Goal: Task Accomplishment & Management: Manage account settings

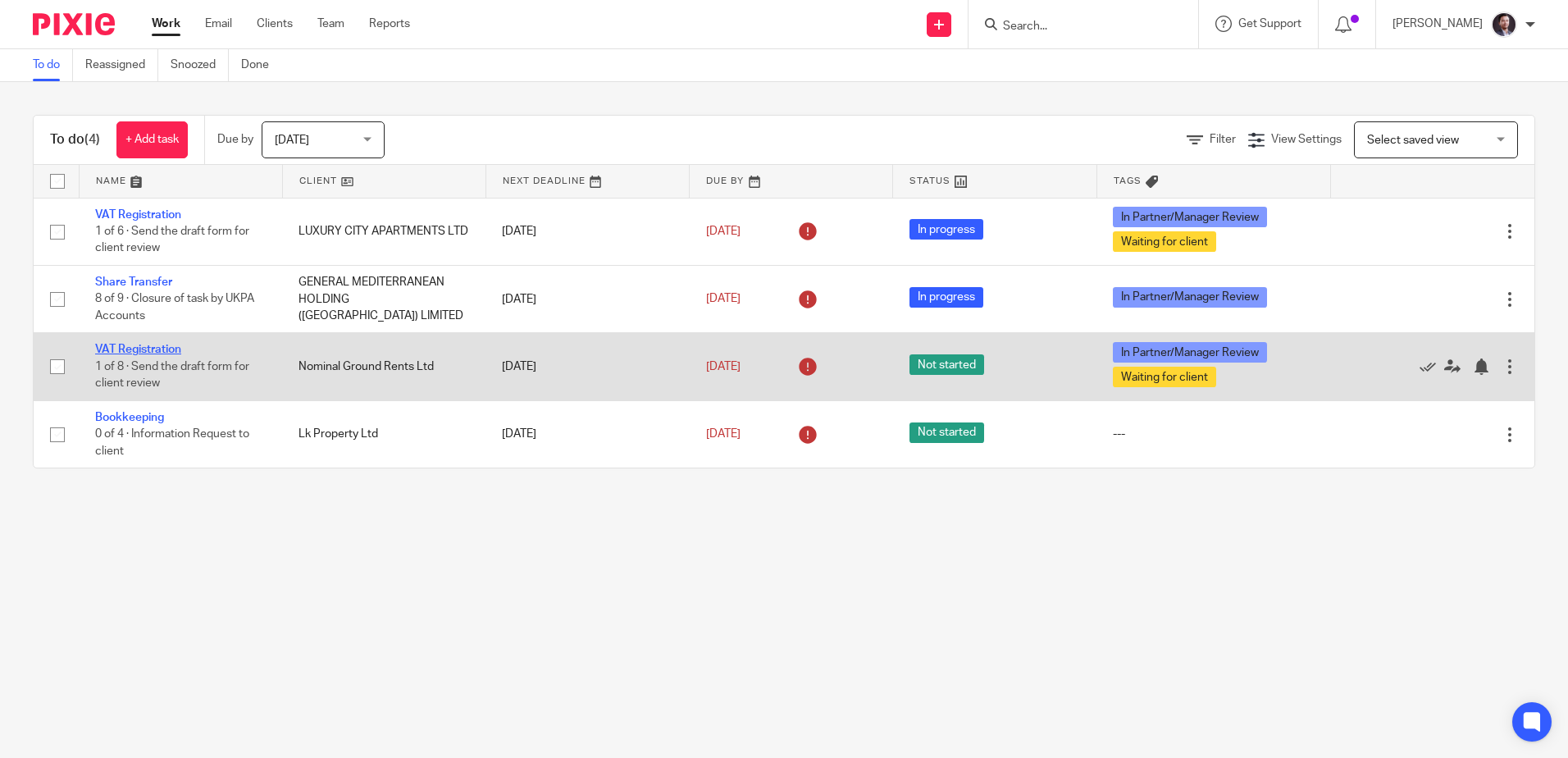
click at [144, 347] on link "VAT Registration" at bounding box center [138, 349] width 86 height 12
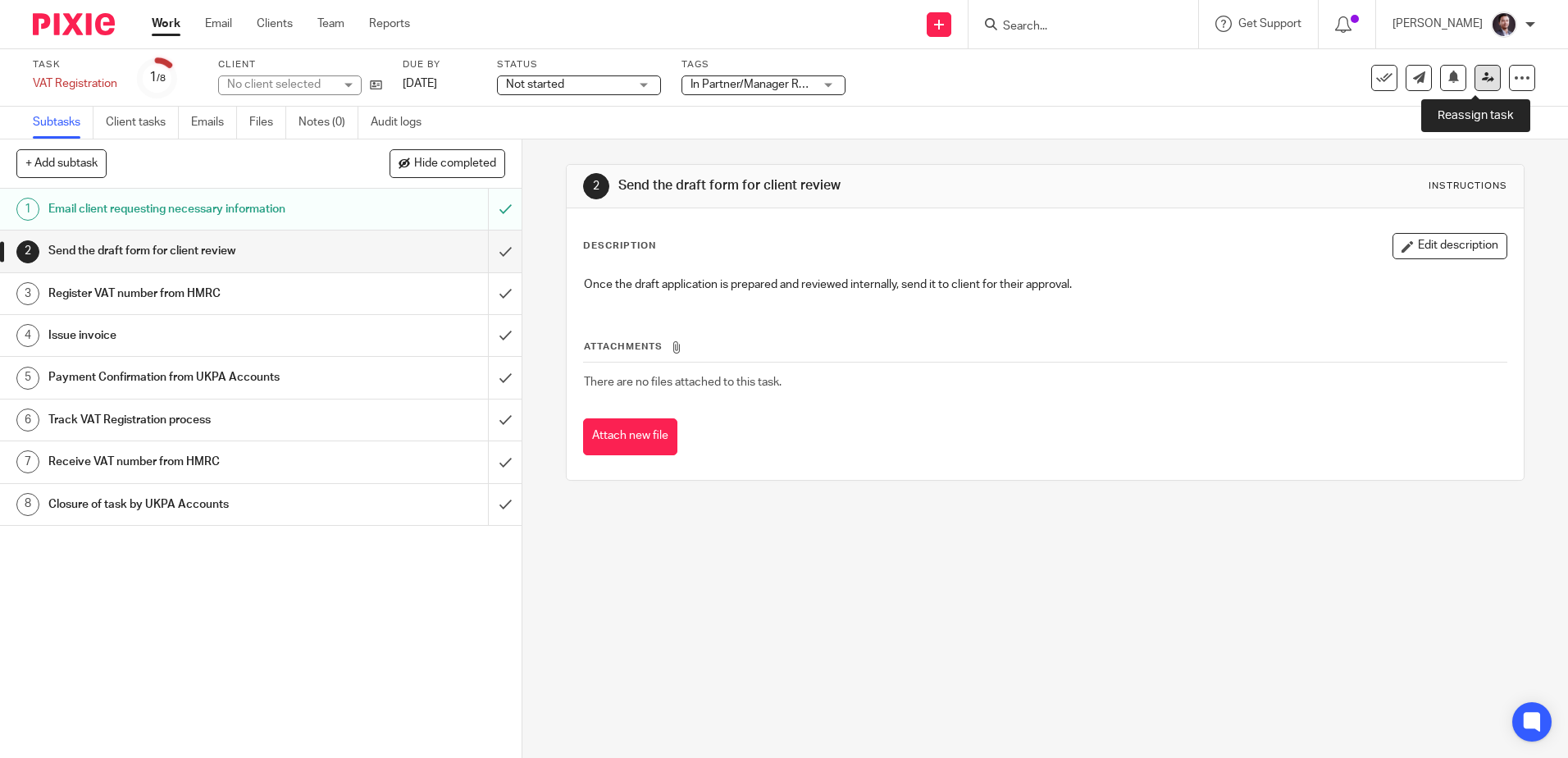
click at [1475, 83] on link at bounding box center [1487, 77] width 26 height 26
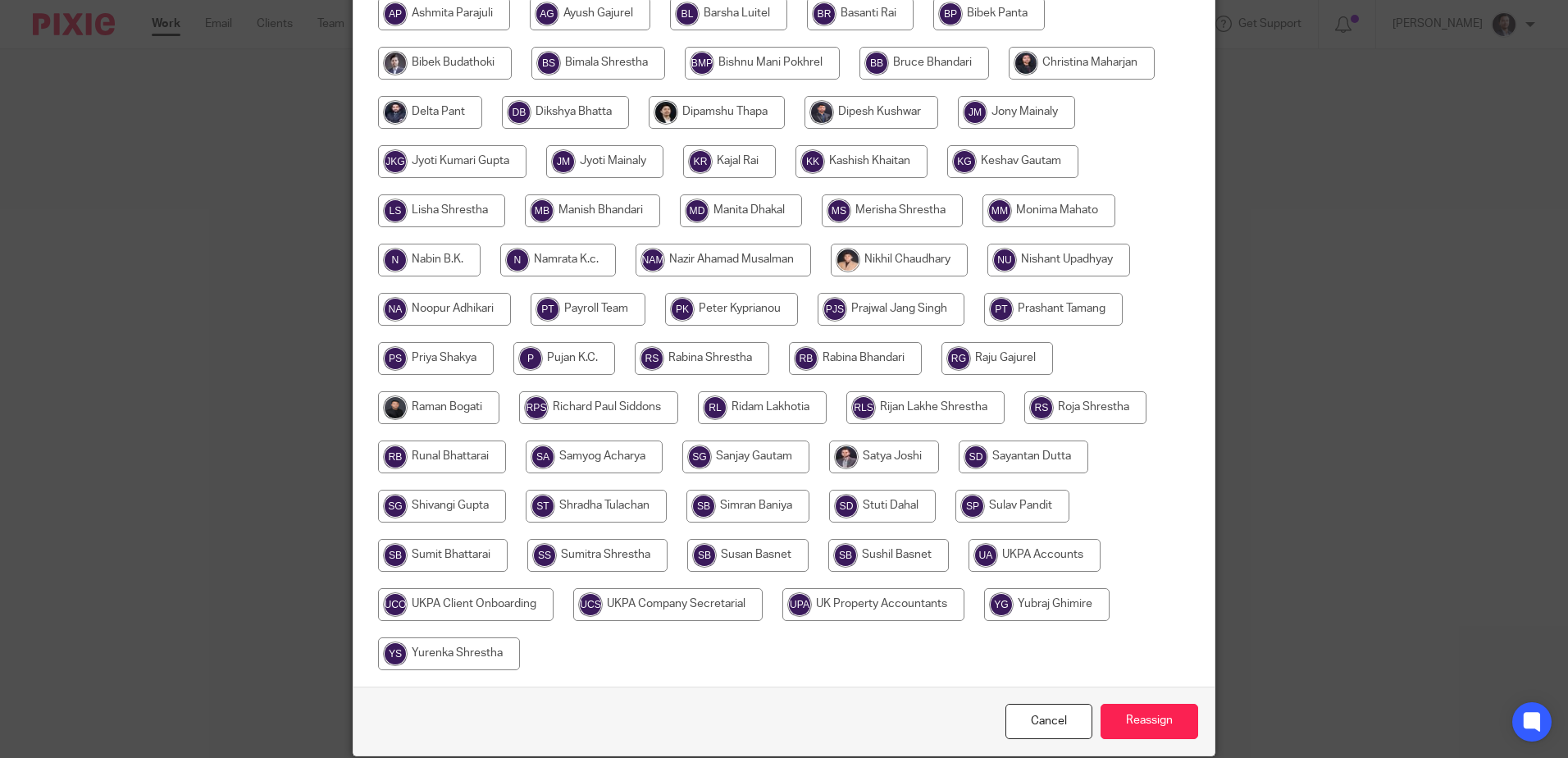
scroll to position [298, 0]
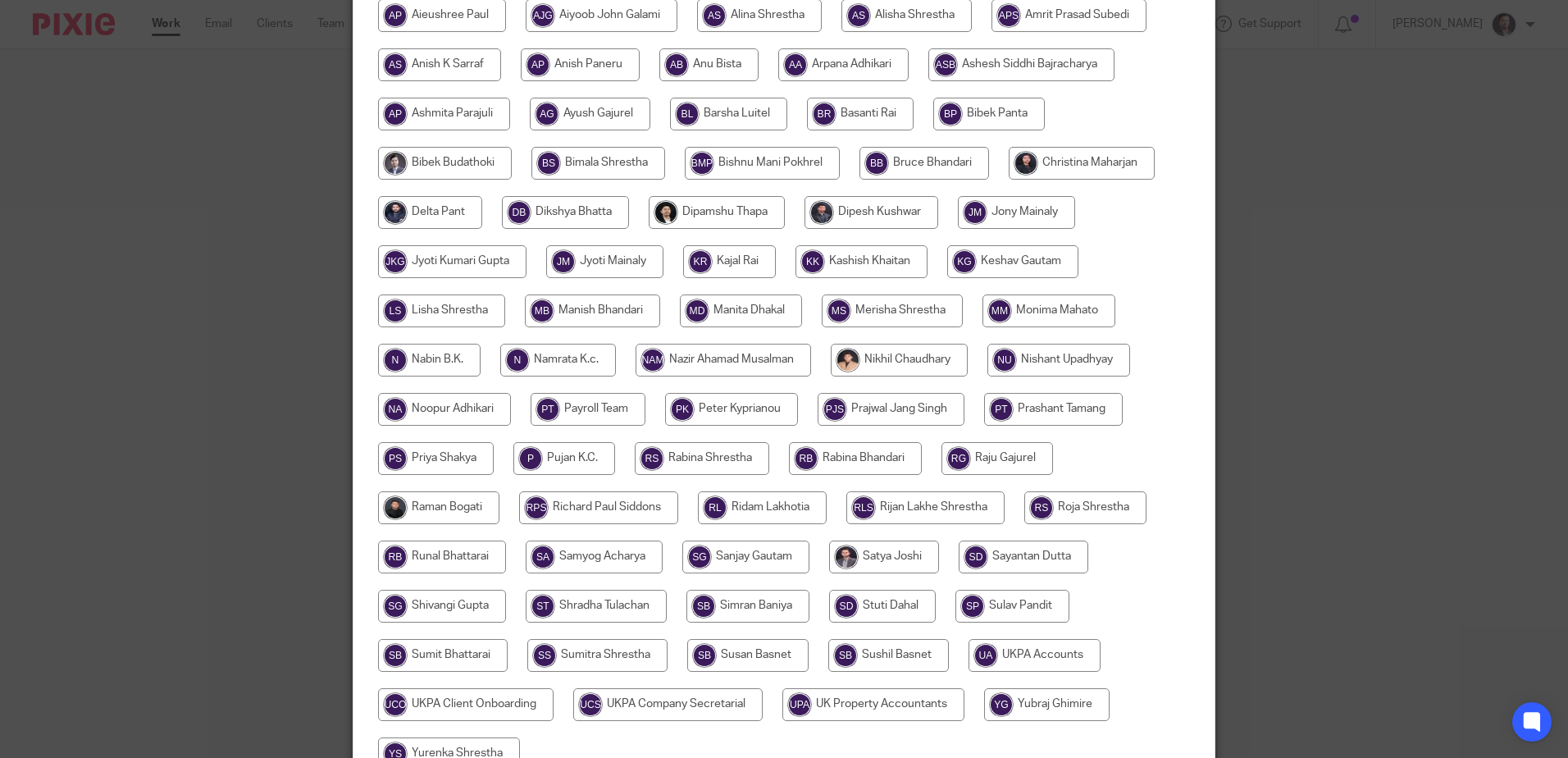
click at [564, 212] on input "radio" at bounding box center [566, 212] width 127 height 33
radio input "true"
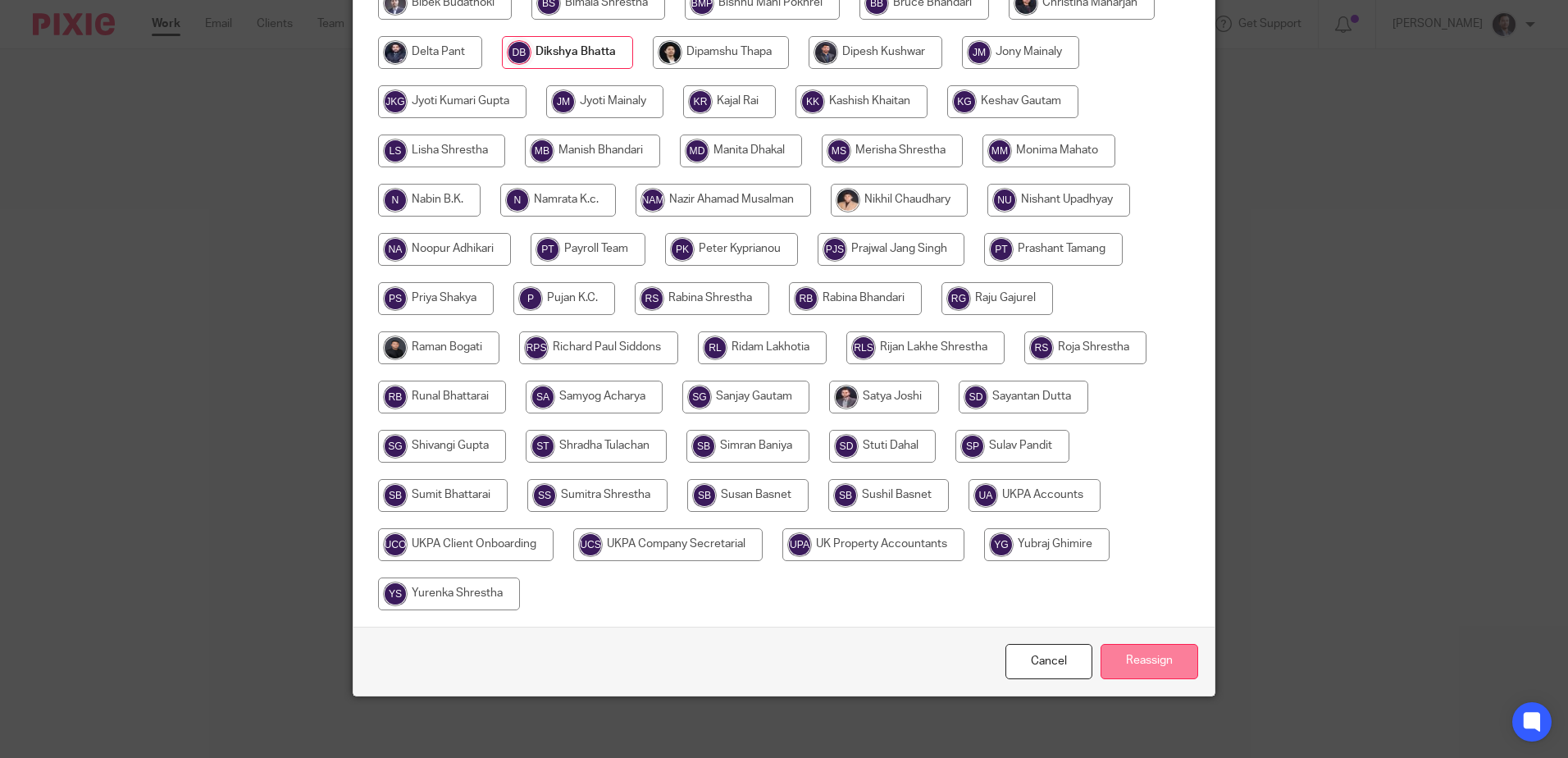
scroll to position [462, 0]
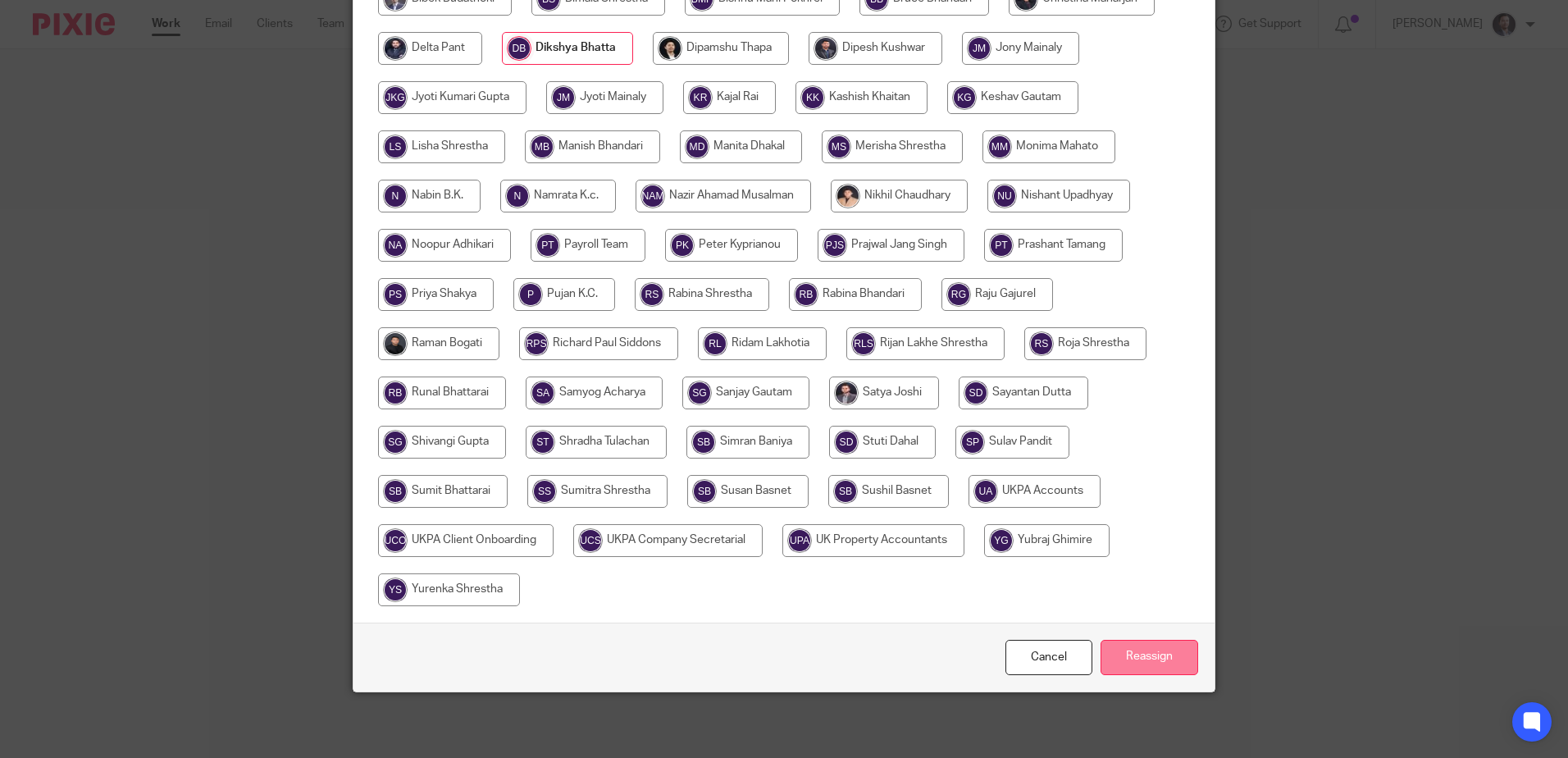
click at [1165, 649] on input "Reassign" at bounding box center [1148, 658] width 98 height 36
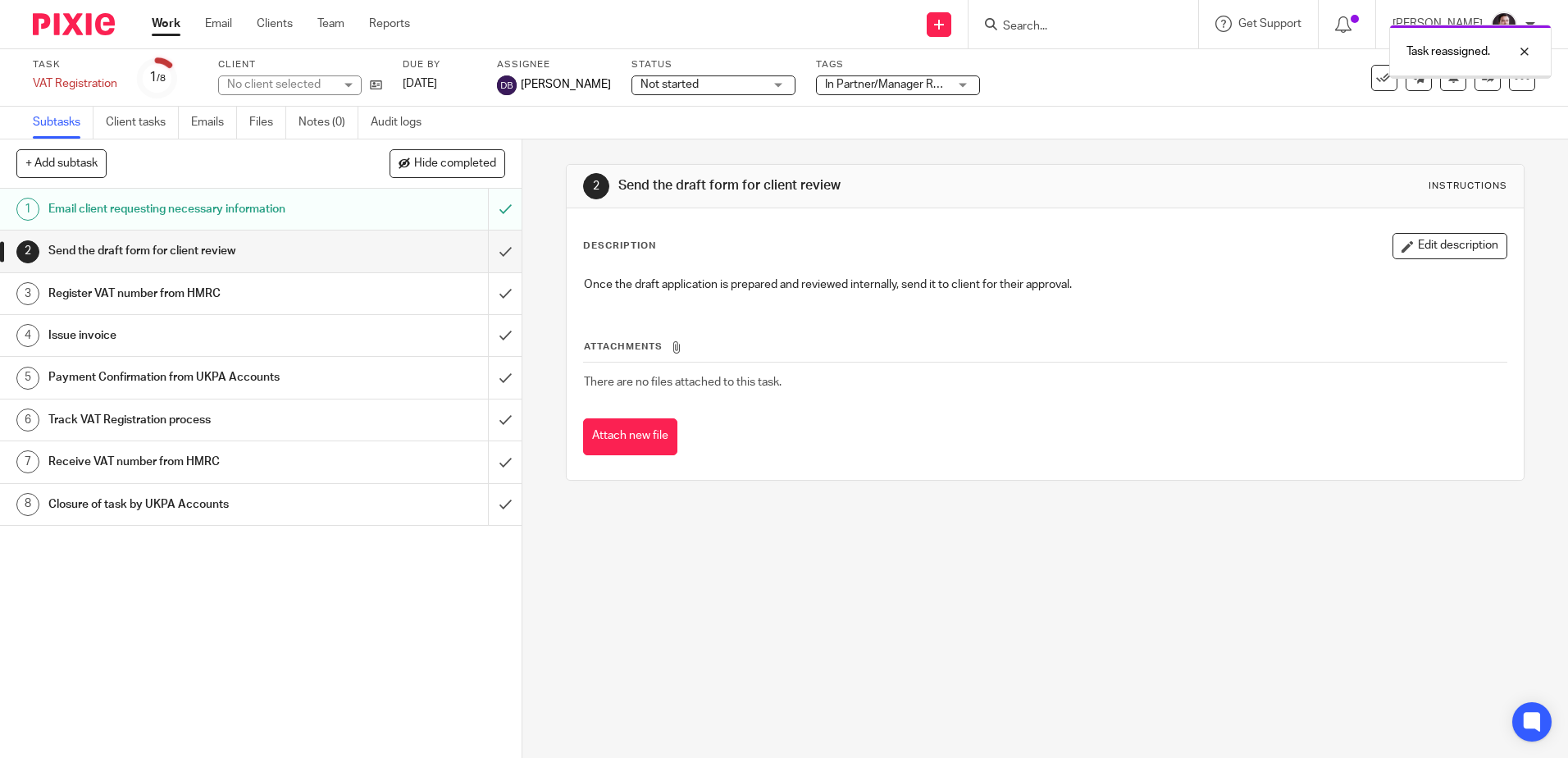
click at [23, 15] on div at bounding box center [67, 24] width 135 height 48
click at [76, 34] on img at bounding box center [74, 24] width 82 height 22
